Goal: Task Accomplishment & Management: Manage account settings

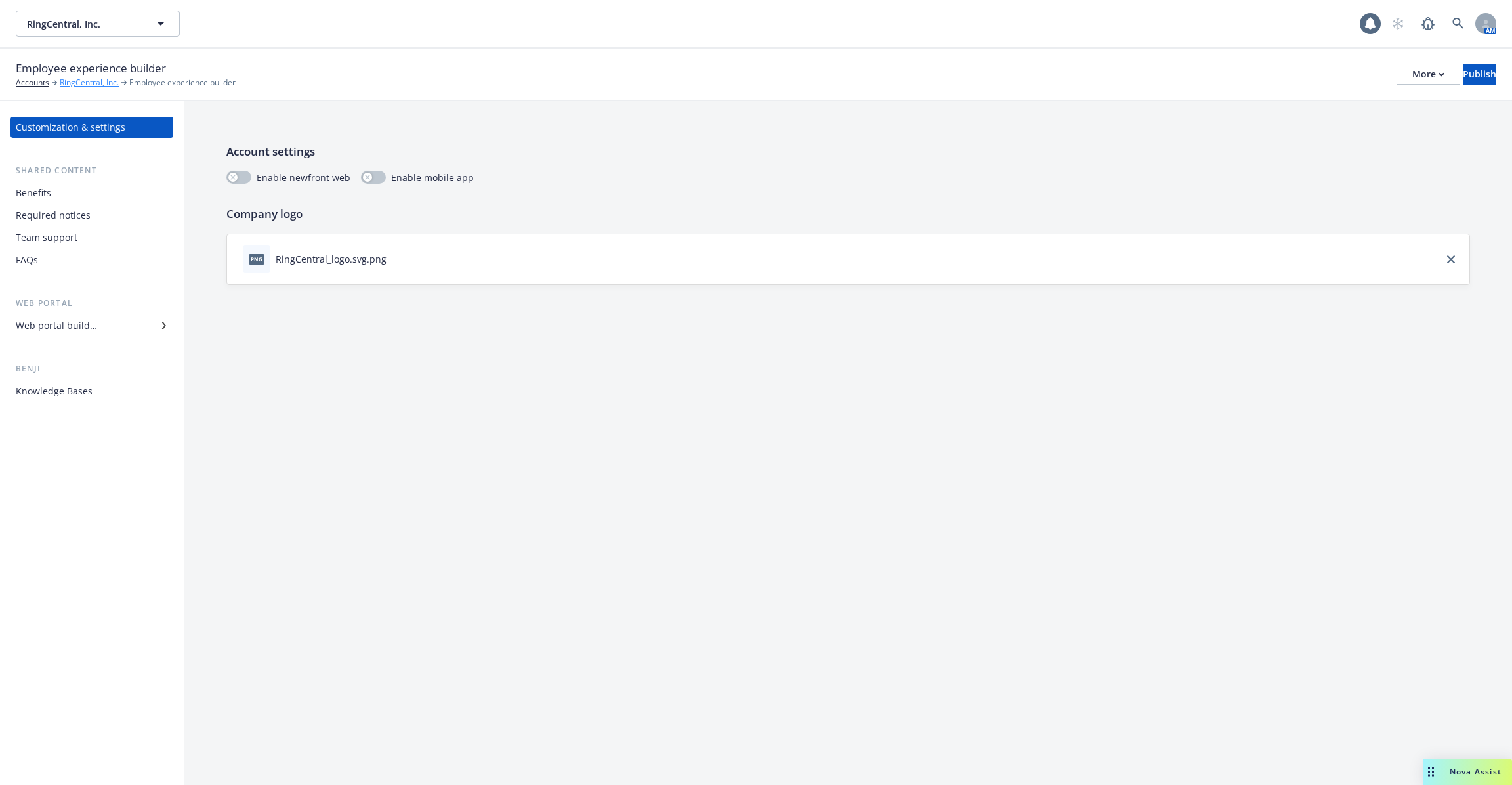
click at [88, 86] on link "RingCentral, Inc." at bounding box center [88, 83] width 59 height 12
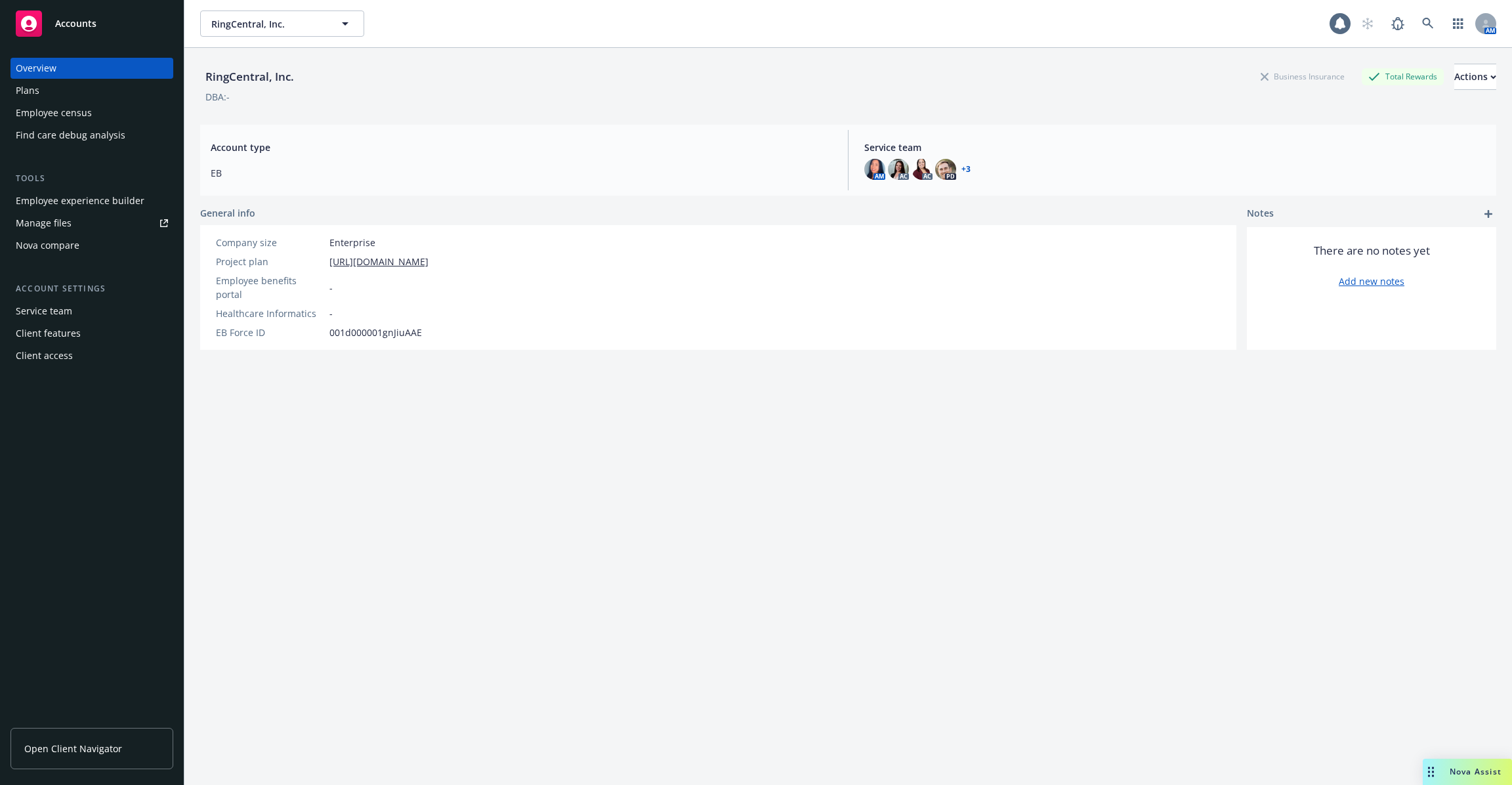
click at [102, 215] on link "Manage files" at bounding box center [92, 223] width 163 height 21
click at [104, 199] on div "Employee experience builder" at bounding box center [80, 201] width 129 height 21
click at [55, 761] on link "Open Client Navigator" at bounding box center [92, 749] width 163 height 42
click at [90, 733] on link "Open Client Navigator" at bounding box center [92, 749] width 163 height 42
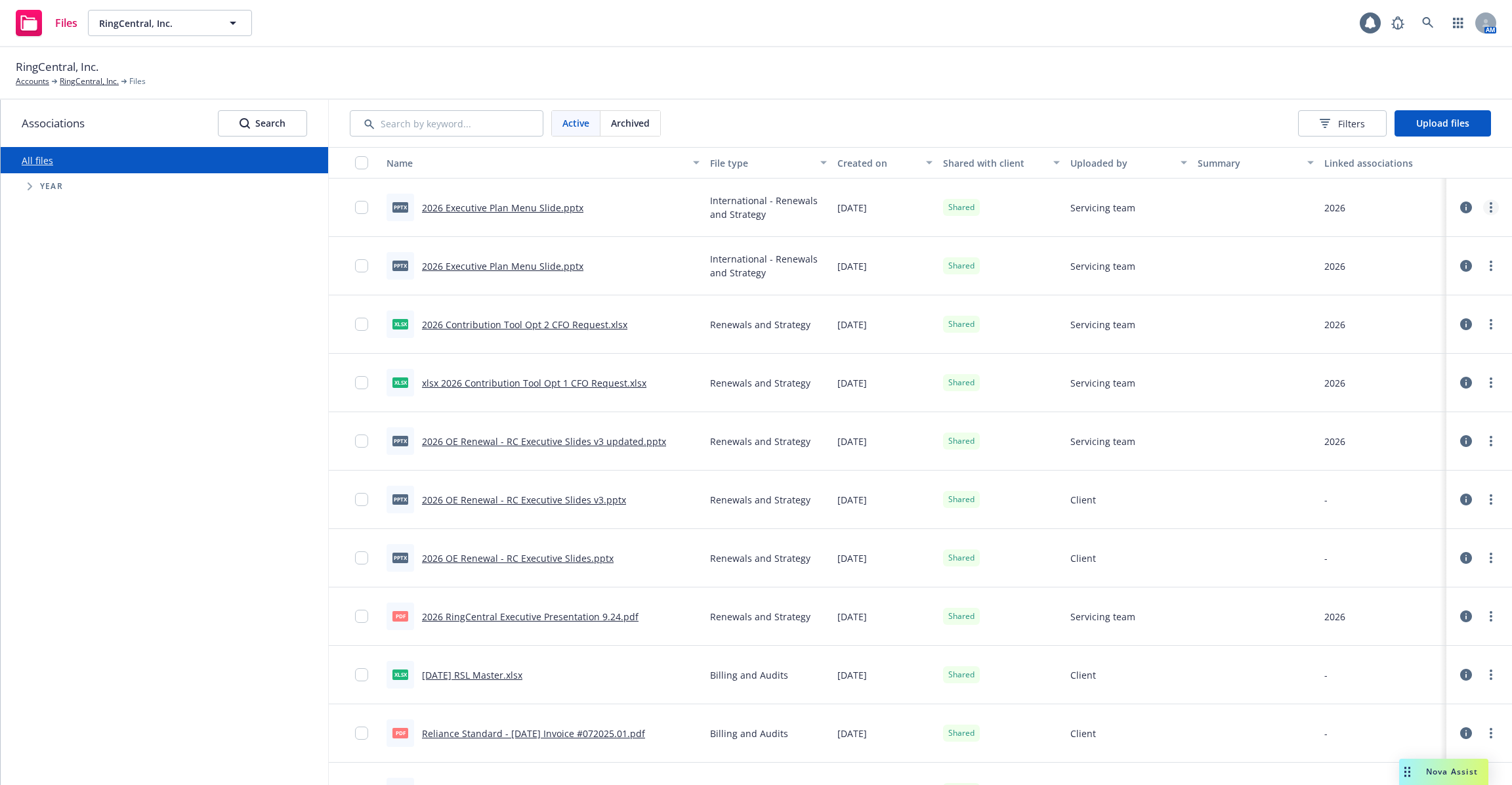
click at [1494, 209] on link "more" at bounding box center [1491, 207] width 16 height 16
click at [1113, 62] on div "RingCentral, Inc. Accounts RingCentral, Inc. Files" at bounding box center [756, 73] width 1480 height 29
click at [1464, 115] on button "Upload files" at bounding box center [1443, 123] width 96 height 26
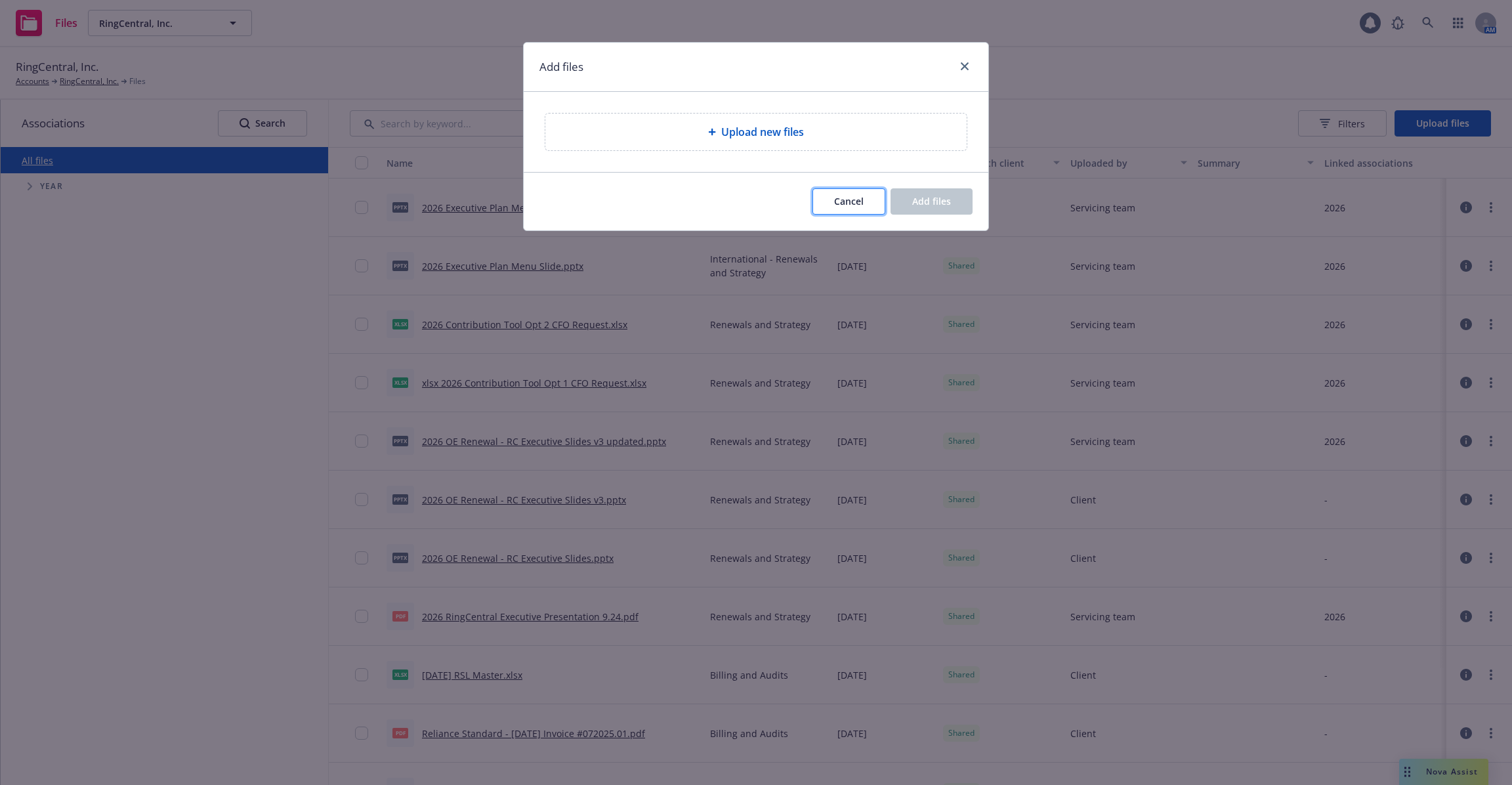
click at [839, 191] on button "Cancel" at bounding box center [849, 201] width 73 height 26
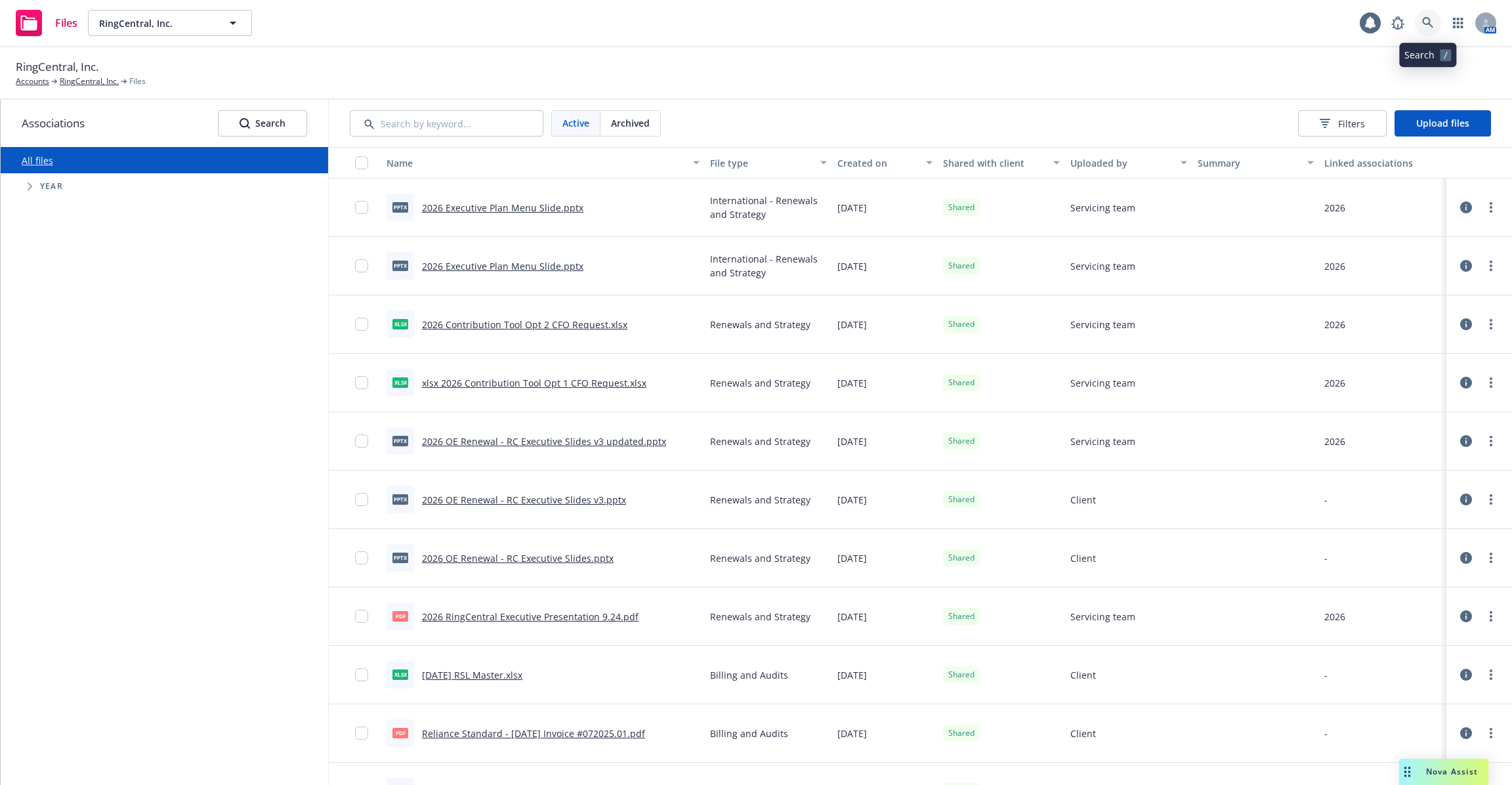
click at [1431, 23] on icon at bounding box center [1428, 23] width 12 height 12
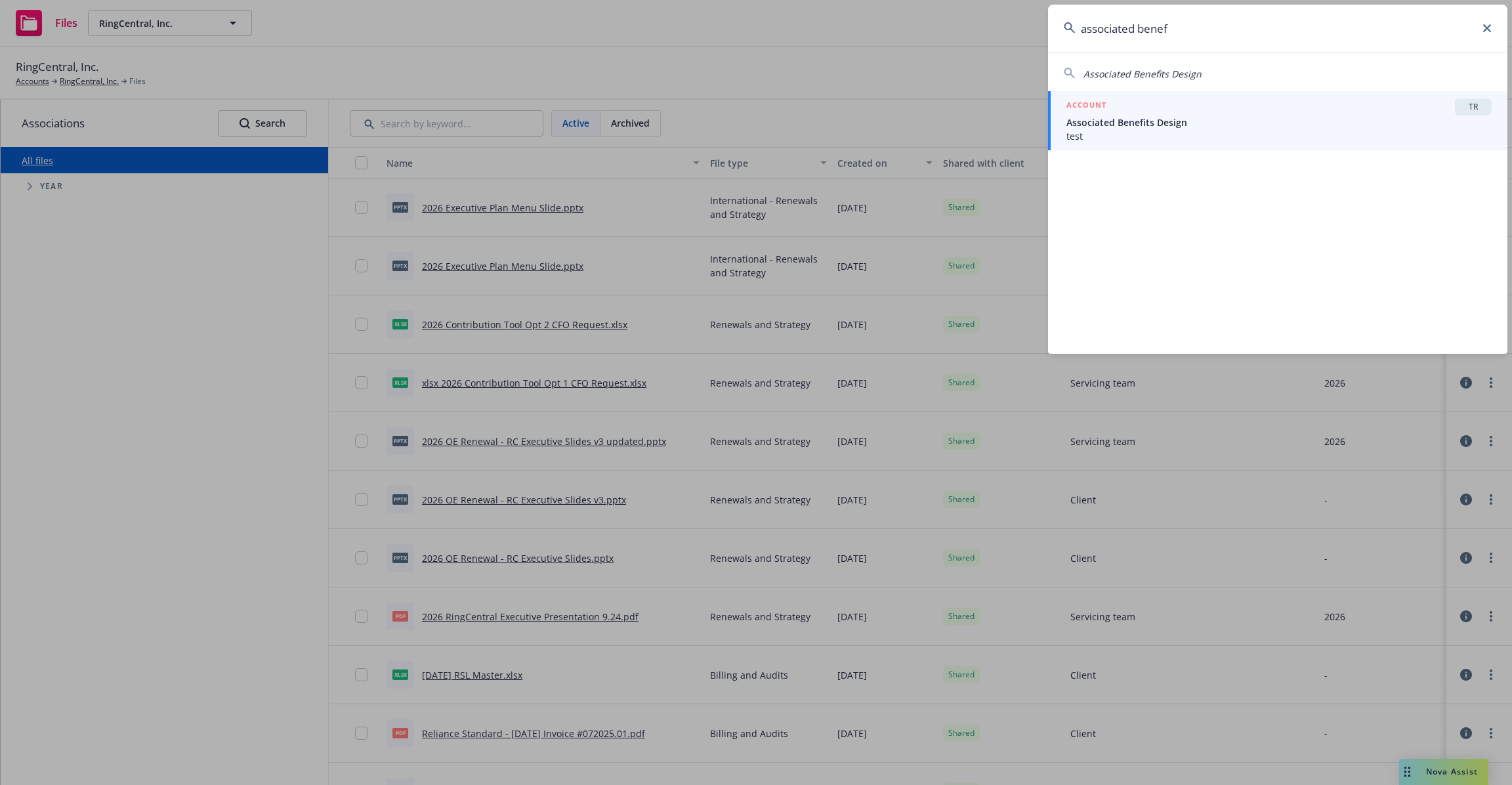
type input "associated benef"
click at [1167, 130] on span "test" at bounding box center [1279, 136] width 425 height 14
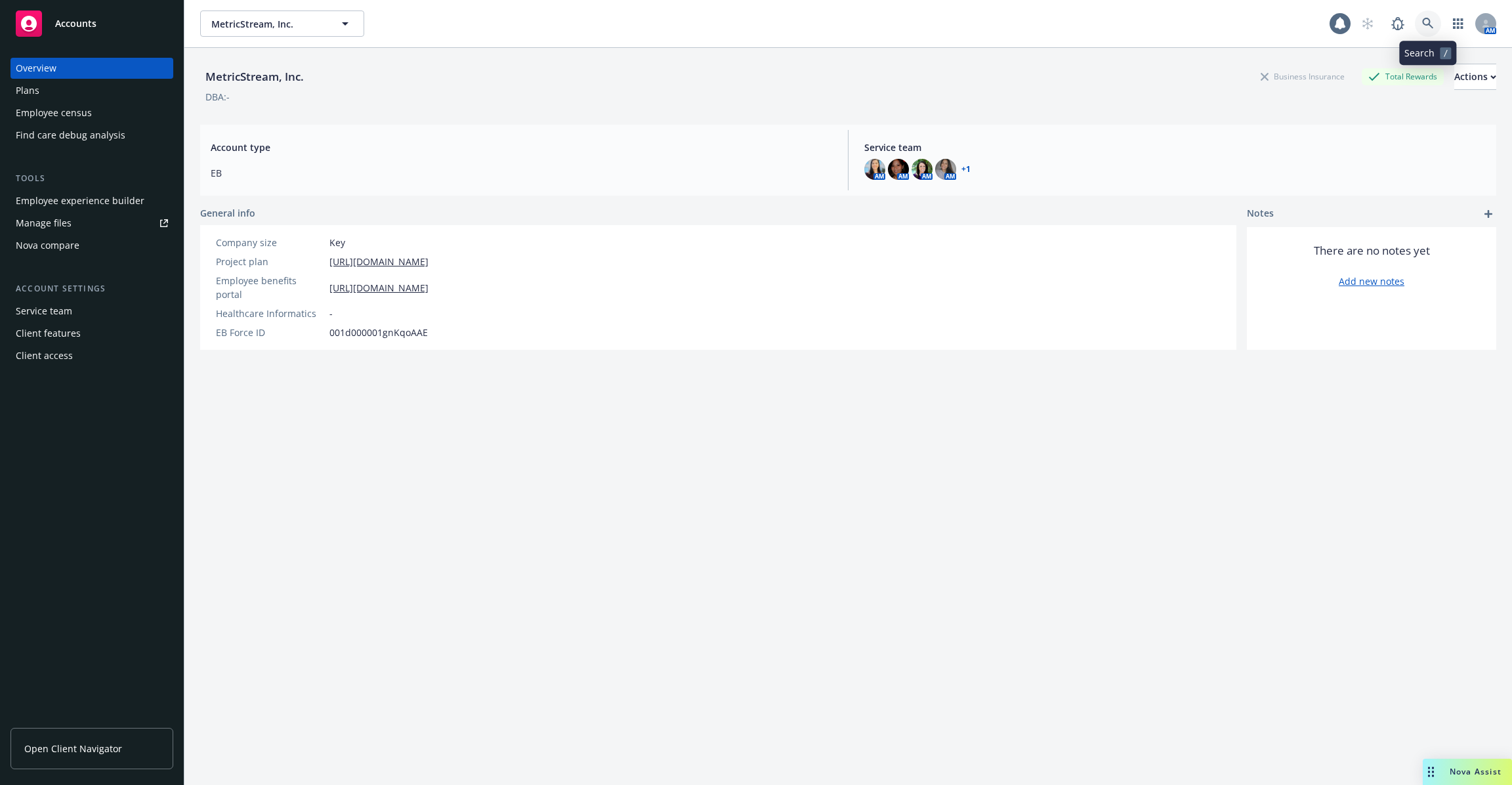
click at [1435, 26] on link at bounding box center [1428, 24] width 26 height 26
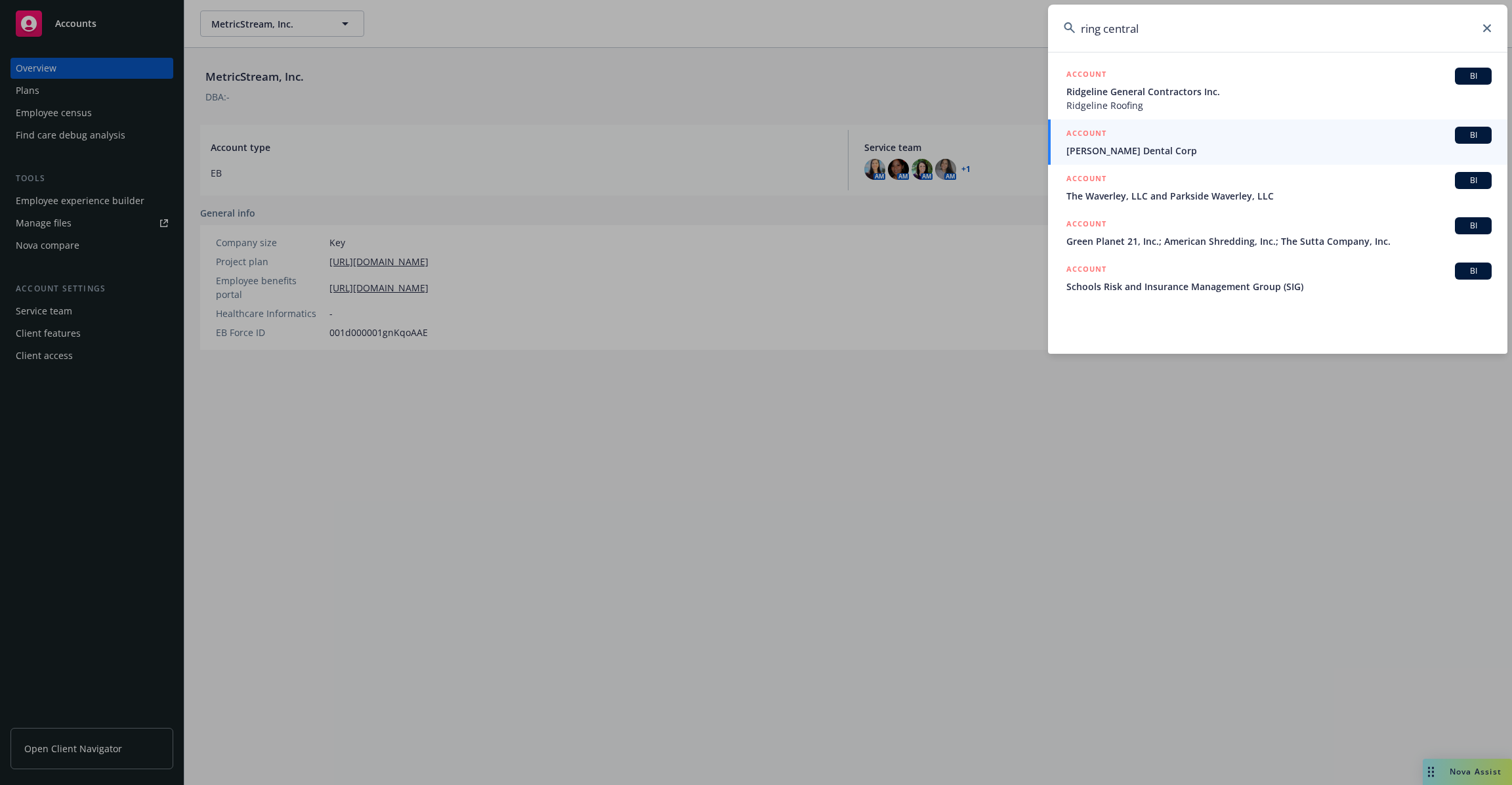
click at [1109, 32] on input "ring central" at bounding box center [1278, 28] width 459 height 48
click at [1104, 32] on input "ring central" at bounding box center [1278, 28] width 459 height 48
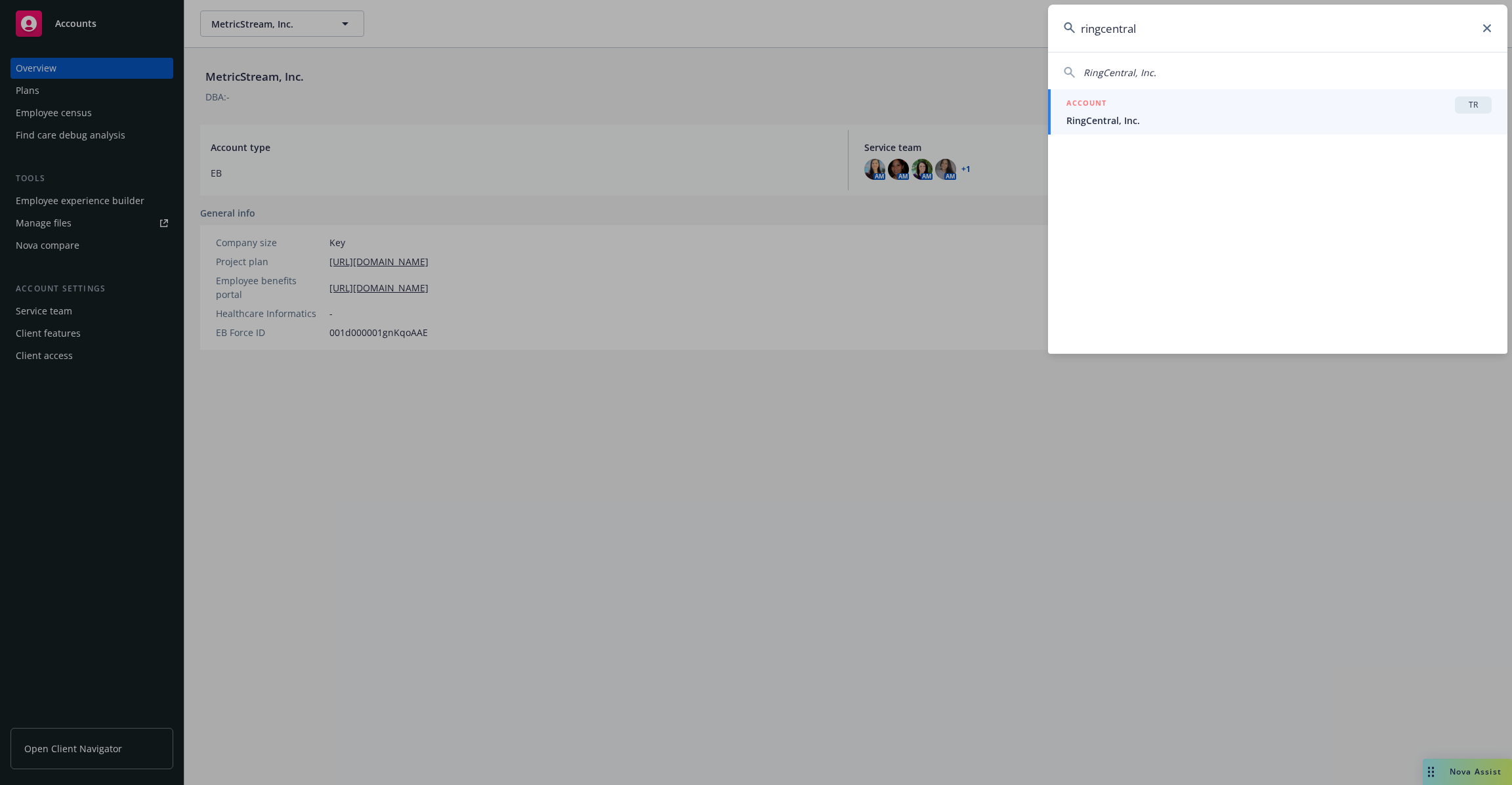
type input "ringcentral"
click at [1134, 110] on div "ACCOUNT TR" at bounding box center [1279, 105] width 425 height 17
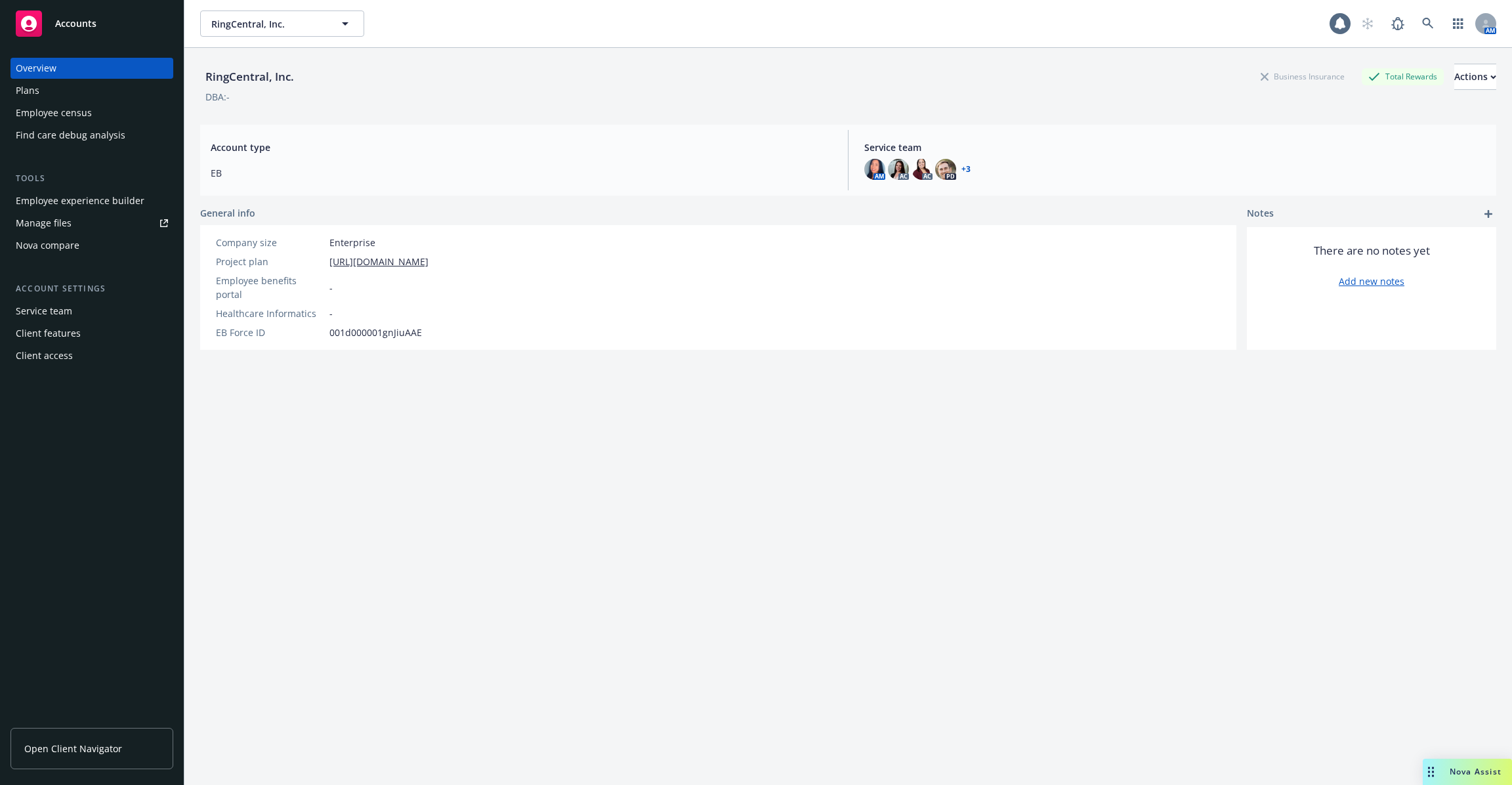
click at [116, 224] on link "Manage files" at bounding box center [92, 223] width 163 height 21
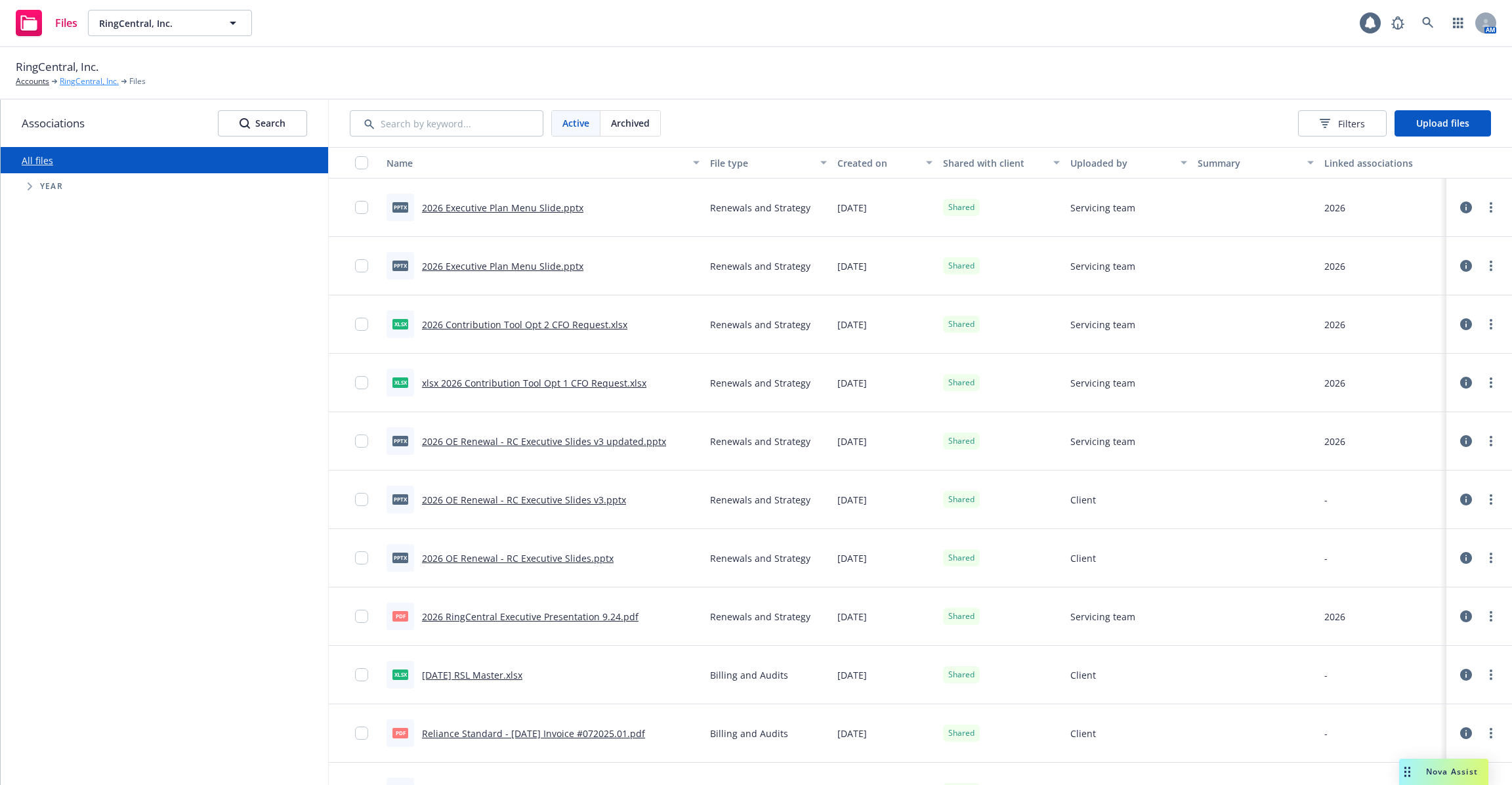
click at [74, 78] on link "RingCentral, Inc." at bounding box center [88, 81] width 59 height 12
